Goal: Check status: Check status

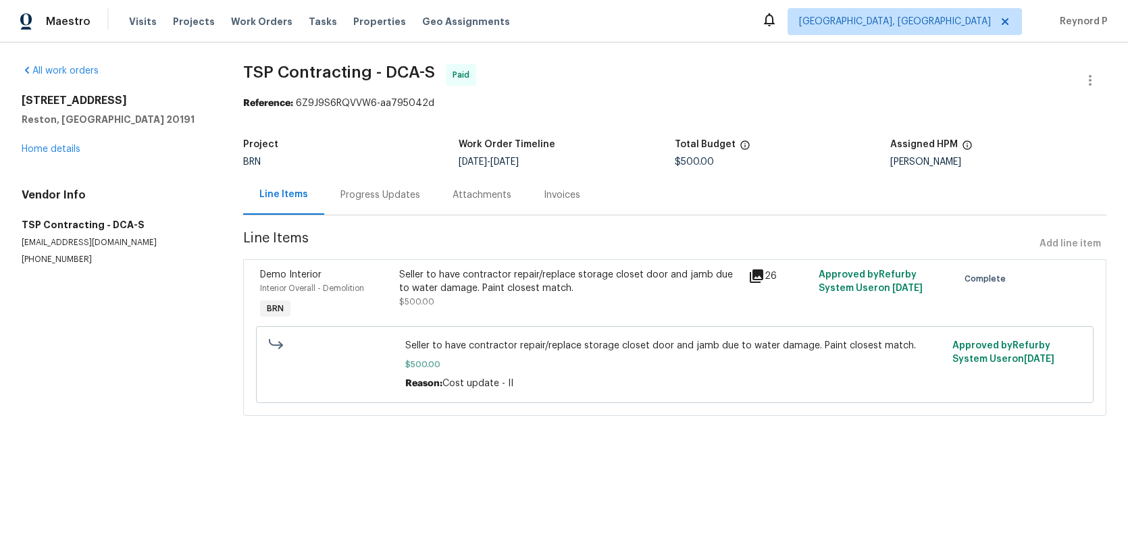
click at [492, 276] on div "Seller to have contractor repair/replace storage closet door and jamb due to wa…" at bounding box center [569, 281] width 341 height 27
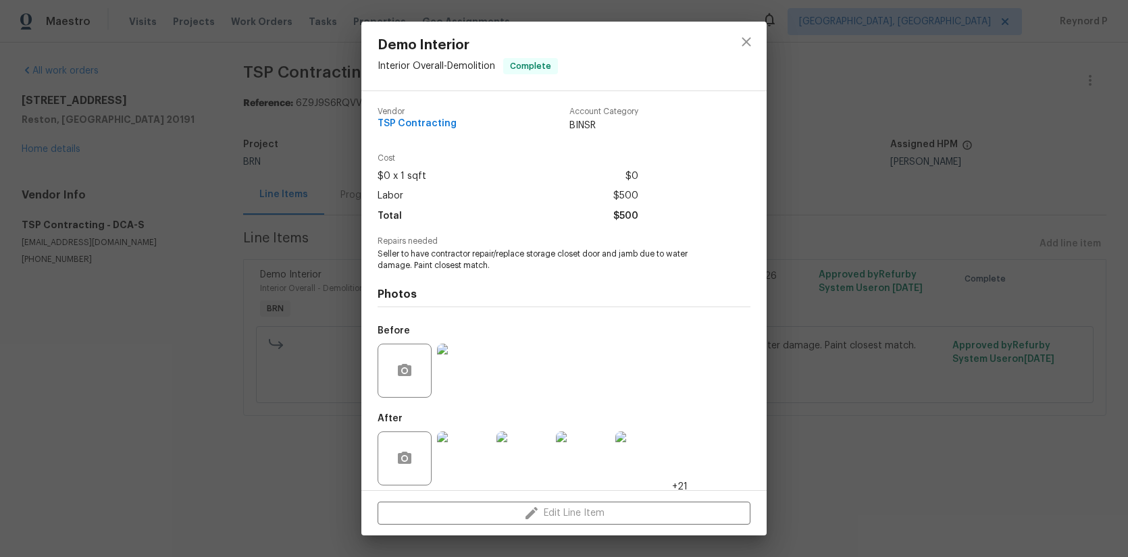
click at [312, 467] on div "Demo Interior Interior Overall - Demolition Complete Vendor TSP Contracting Acc…" at bounding box center [564, 278] width 1128 height 557
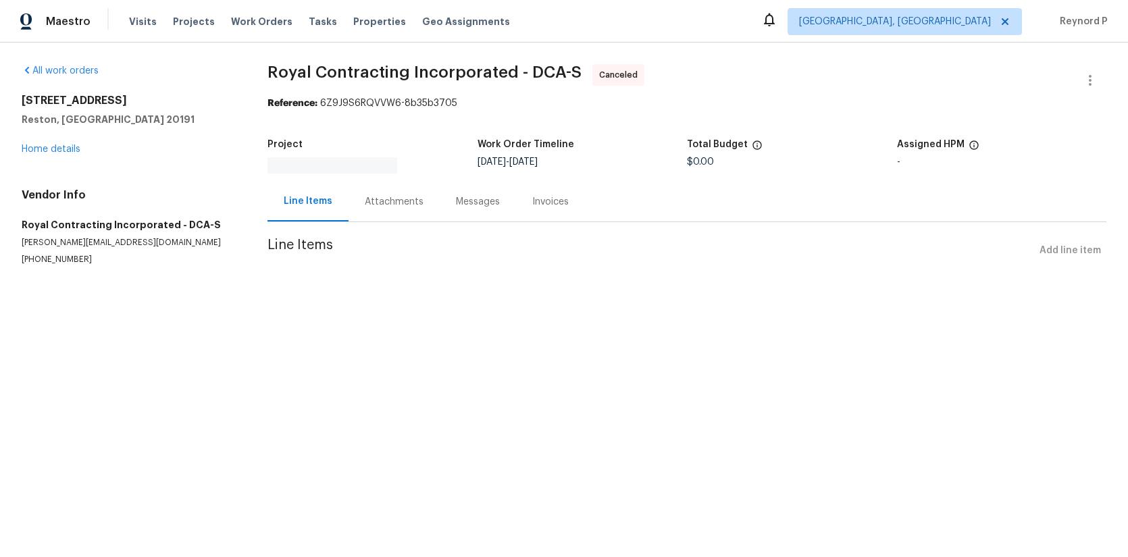
click at [392, 189] on div "Attachments" at bounding box center [394, 202] width 91 height 40
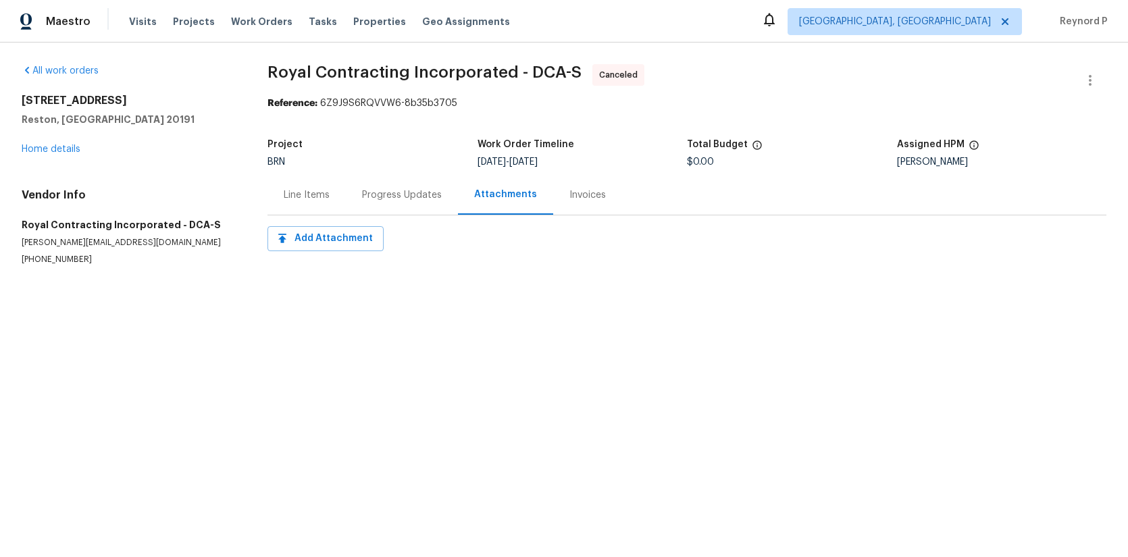
click at [378, 199] on div "Progress Updates" at bounding box center [402, 195] width 80 height 14
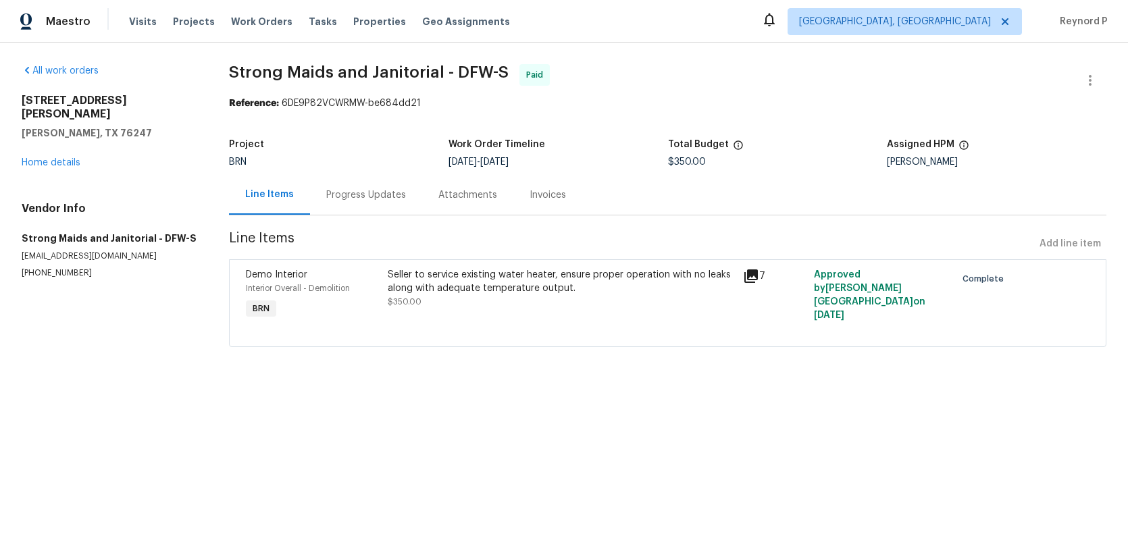
click at [380, 209] on div "Progress Updates" at bounding box center [366, 195] width 112 height 40
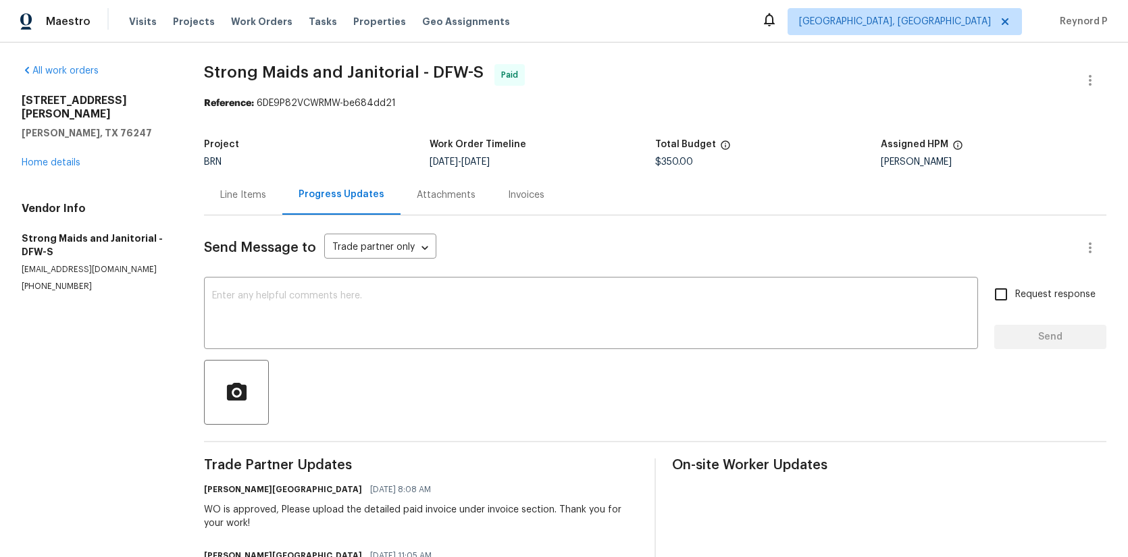
scroll to position [197, 0]
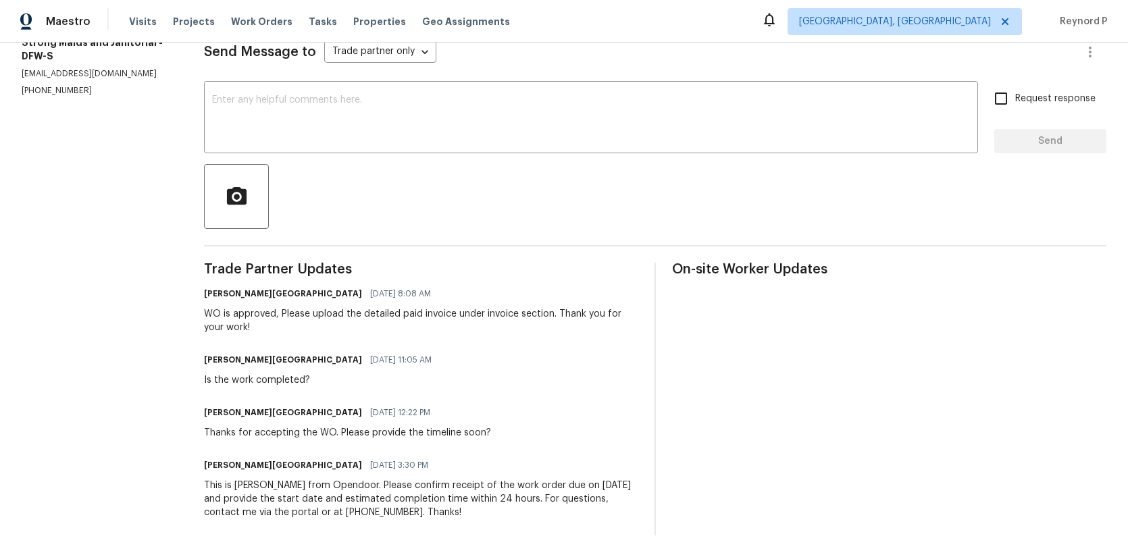
click at [554, 343] on div "Trade Partner Updates Isabel Sangeetha Ireland 08/18/2025 8:08 AM WO is approve…" at bounding box center [421, 399] width 434 height 273
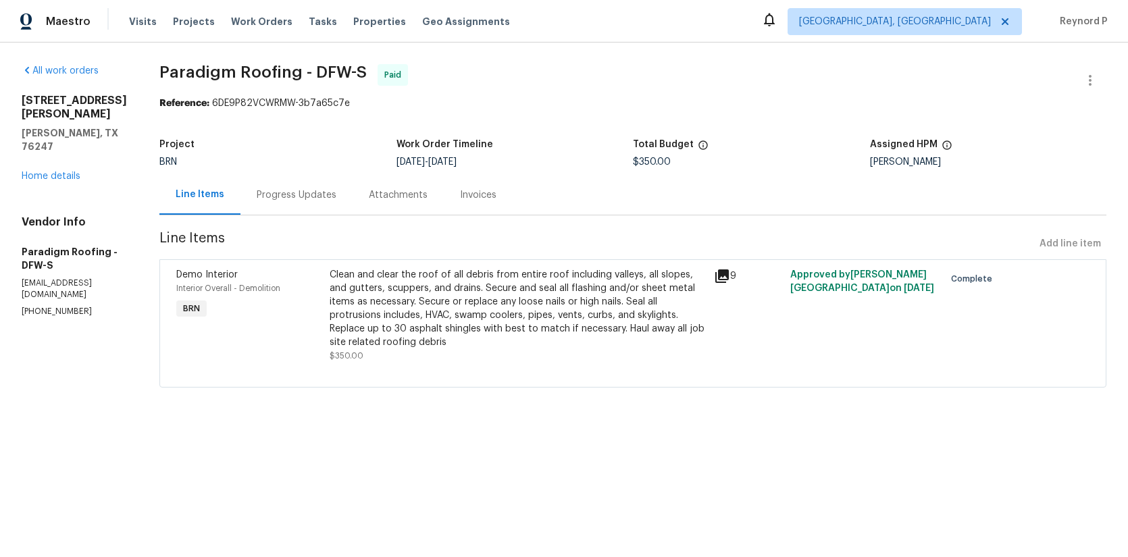
click at [309, 194] on div "Progress Updates" at bounding box center [297, 195] width 80 height 14
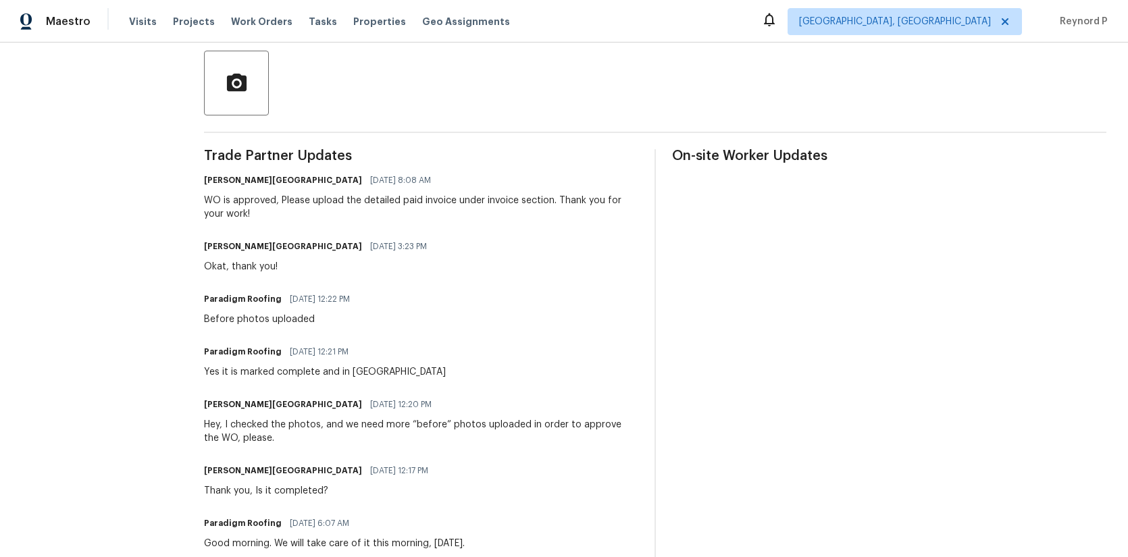
scroll to position [304, 0]
